Goal: Go to known website: Access a specific website the user already knows

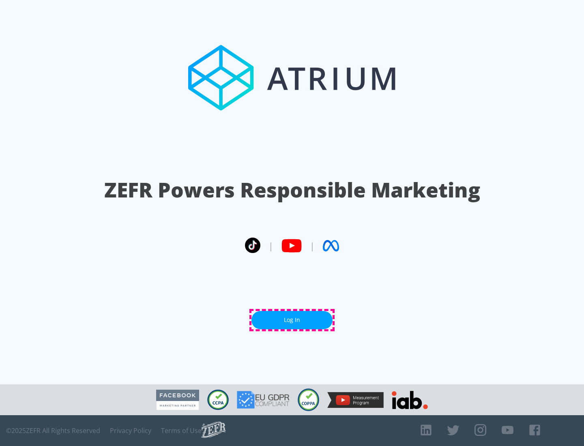
click at [292, 320] on link "Log In" at bounding box center [291, 320] width 81 height 18
